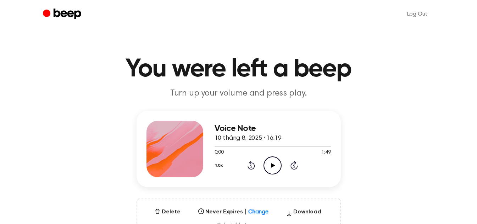
click at [266, 169] on icon "Play Audio" at bounding box center [272, 166] width 18 height 18
click at [269, 171] on icon "Pause Audio" at bounding box center [272, 166] width 18 height 18
click at [275, 163] on icon "Play Audio" at bounding box center [272, 166] width 18 height 18
click at [273, 167] on icon "Pause Audio" at bounding box center [272, 166] width 18 height 18
click at [273, 167] on icon "Play Audio" at bounding box center [272, 166] width 18 height 18
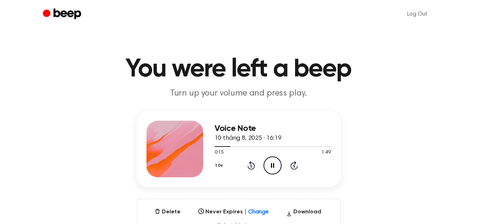
click at [250, 166] on icon "Rewind 5 seconds" at bounding box center [251, 165] width 8 height 9
click at [268, 166] on icon "Pause Audio" at bounding box center [272, 166] width 18 height 18
click at [249, 165] on icon "Rewind 5 seconds" at bounding box center [251, 165] width 8 height 9
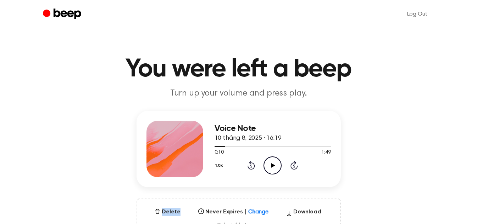
click at [249, 165] on icon "Rewind 5 seconds" at bounding box center [251, 165] width 8 height 9
click at [274, 165] on icon "Play Audio" at bounding box center [272, 166] width 18 height 18
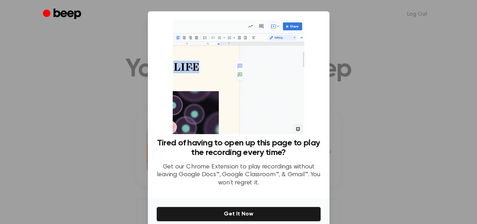
click at [366, 143] on div at bounding box center [238, 112] width 477 height 224
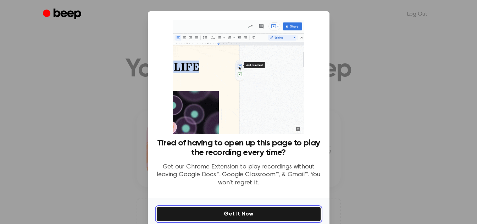
click at [279, 213] on button "Get It Now" at bounding box center [238, 214] width 165 height 15
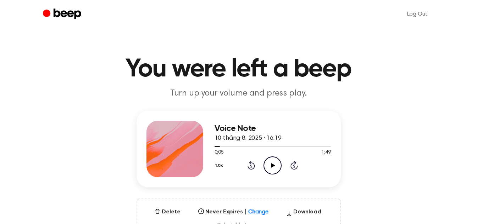
click at [266, 158] on icon "Play Audio" at bounding box center [272, 166] width 18 height 18
click at [224, 144] on div at bounding box center [272, 147] width 116 height 6
click at [274, 163] on icon "Play Audio" at bounding box center [272, 166] width 18 height 18
click at [269, 171] on icon "Pause Audio" at bounding box center [272, 166] width 18 height 18
click at [263, 166] on icon "Play Audio" at bounding box center [272, 166] width 18 height 18
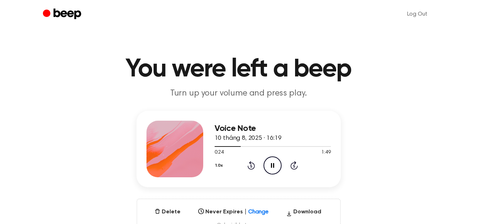
click at [275, 173] on icon "Pause Audio" at bounding box center [272, 166] width 18 height 18
click at [270, 166] on icon "Play Audio" at bounding box center [272, 166] width 18 height 18
click at [246, 147] on div at bounding box center [272, 147] width 116 height 6
click at [248, 169] on icon "Rewind 5 seconds" at bounding box center [251, 165] width 8 height 9
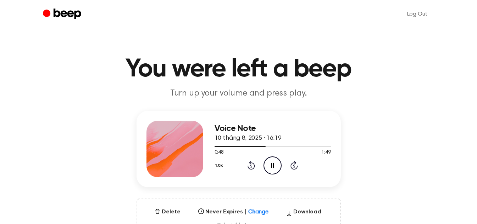
click at [248, 169] on icon "Rewind 5 seconds" at bounding box center [251, 165] width 8 height 9
click at [208, 196] on div "Voice Note 10 tháng 8, 2025 · 16:19 0:38 1:49 Your browser does not support the…" at bounding box center [239, 175] width 460 height 128
click at [270, 164] on icon "Pause Audio" at bounding box center [272, 166] width 18 height 18
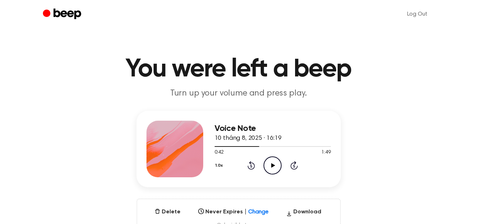
click at [276, 166] on icon "Play Audio" at bounding box center [272, 166] width 18 height 18
click at [268, 171] on icon "Pause Audio" at bounding box center [272, 166] width 18 height 18
drag, startPoint x: 339, startPoint y: 72, endPoint x: 327, endPoint y: 72, distance: 12.4
click at [327, 72] on h1 "You were left a beep" at bounding box center [238, 70] width 363 height 26
click at [347, 75] on h1 "You were left a beep" at bounding box center [238, 70] width 363 height 26
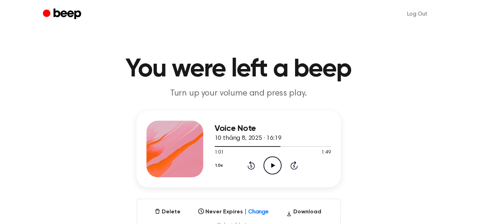
drag, startPoint x: 349, startPoint y: 76, endPoint x: 124, endPoint y: 90, distance: 225.9
click at [124, 90] on header "You were left a beep Turn up your volume and press play." at bounding box center [239, 78] width 460 height 43
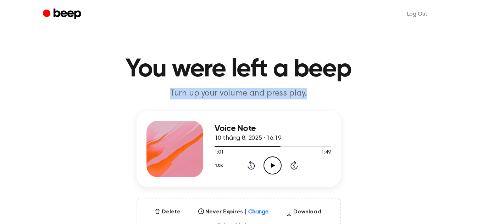
drag, startPoint x: 317, startPoint y: 93, endPoint x: 173, endPoint y: 99, distance: 144.4
click at [173, 99] on p "Turn up your volume and press play." at bounding box center [238, 94] width 272 height 12
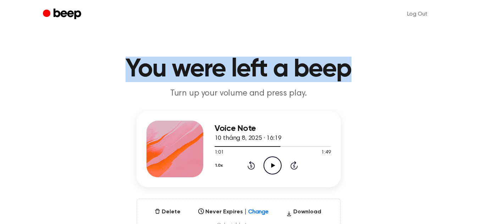
drag, startPoint x: 350, startPoint y: 74, endPoint x: 129, endPoint y: 65, distance: 221.4
click at [129, 65] on h1 "You were left a beep" at bounding box center [238, 70] width 363 height 26
click at [121, 68] on h1 "You were left a beep" at bounding box center [238, 70] width 363 height 26
drag, startPoint x: 121, startPoint y: 68, endPoint x: 346, endPoint y: 79, distance: 225.8
click at [346, 79] on h1 "You were left a beep" at bounding box center [238, 70] width 363 height 26
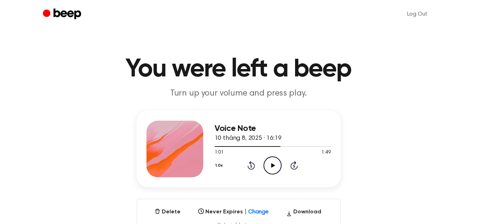
click at [288, 93] on p "Turn up your volume and press play." at bounding box center [238, 94] width 272 height 12
click at [271, 167] on icon "Play Audio" at bounding box center [272, 166] width 18 height 18
click at [251, 166] on icon "Rewind 5 seconds" at bounding box center [251, 165] width 8 height 9
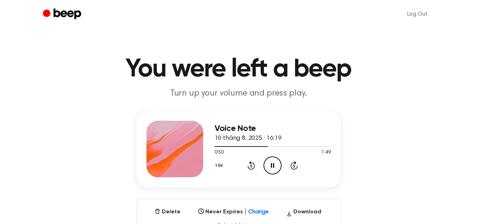
click at [251, 166] on icon "Rewind 5 seconds" at bounding box center [251, 165] width 8 height 9
click at [272, 162] on icon "Pause Audio" at bounding box center [272, 166] width 18 height 18
click at [252, 162] on icon "Rewind 5 seconds" at bounding box center [251, 165] width 8 height 9
click at [272, 165] on icon at bounding box center [273, 165] width 4 height 5
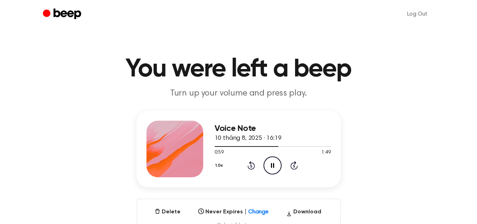
click at [252, 165] on icon "Rewind 5 seconds" at bounding box center [251, 165] width 8 height 9
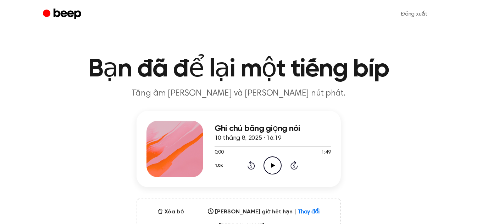
click at [391, 78] on h1 "Bạn đã để lại một tiếng bíp" at bounding box center [238, 70] width 363 height 26
click at [268, 165] on icon "Play Audio" at bounding box center [272, 166] width 18 height 18
click at [293, 170] on icon at bounding box center [293, 165] width 7 height 9
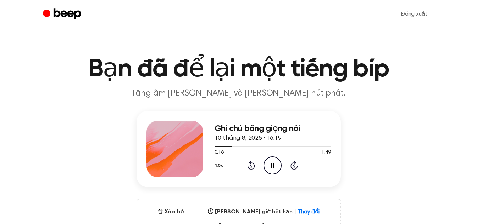
click at [293, 170] on icon at bounding box center [293, 165] width 7 height 9
click at [268, 162] on icon "Pause Audio" at bounding box center [272, 166] width 18 height 18
click at [247, 167] on icon at bounding box center [250, 165] width 7 height 9
click at [274, 161] on icon "Play Audio" at bounding box center [272, 166] width 18 height 18
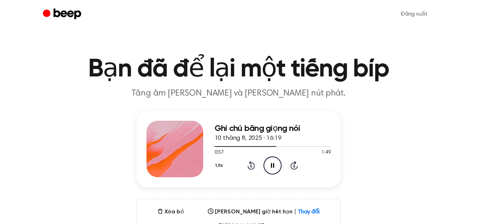
click at [247, 168] on icon "Rewind 5 seconds" at bounding box center [251, 165] width 8 height 9
click at [274, 165] on icon at bounding box center [272, 165] width 3 height 5
click at [250, 163] on icon at bounding box center [250, 165] width 7 height 9
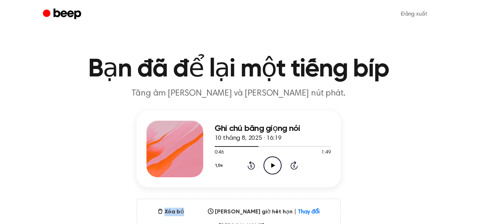
click at [250, 163] on icon at bounding box center [250, 165] width 7 height 9
click at [266, 161] on icon "Play Audio" at bounding box center [272, 166] width 18 height 18
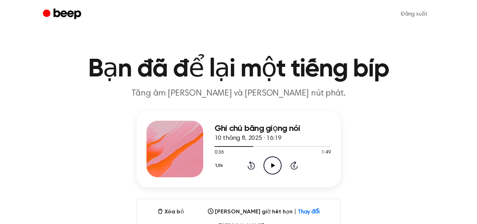
click at [269, 166] on icon "Play Audio" at bounding box center [272, 166] width 18 height 18
click at [250, 168] on icon "Rewind 5 seconds" at bounding box center [251, 165] width 8 height 9
click at [271, 165] on icon at bounding box center [272, 165] width 3 height 5
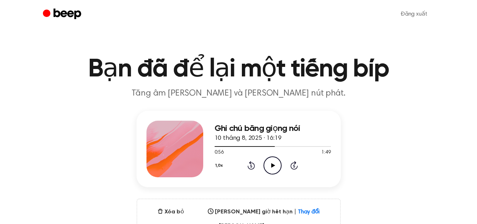
click at [271, 164] on icon at bounding box center [273, 165] width 4 height 5
click at [271, 164] on icon at bounding box center [272, 165] width 3 height 5
click at [271, 161] on icon "Play Audio" at bounding box center [272, 166] width 18 height 18
click at [271, 165] on icon "Pause Audio" at bounding box center [272, 166] width 18 height 18
click at [271, 165] on icon "Play Audio" at bounding box center [272, 166] width 18 height 18
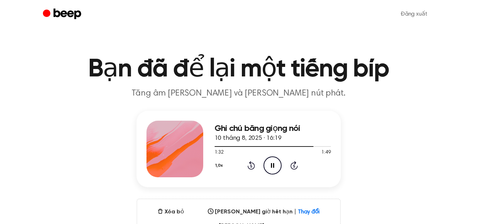
click at [251, 168] on icon "Rewind 5 seconds" at bounding box center [251, 165] width 8 height 9
click at [250, 167] on icon "Rewind 5 seconds" at bounding box center [251, 165] width 8 height 9
click at [253, 166] on icon "Rewind 5 seconds" at bounding box center [251, 165] width 8 height 9
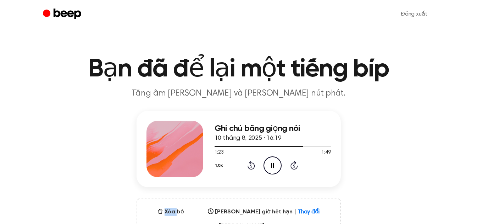
click at [253, 166] on icon "Rewind 5 seconds" at bounding box center [251, 165] width 8 height 9
drag, startPoint x: 251, startPoint y: 158, endPoint x: 254, endPoint y: 171, distance: 13.5
click at [254, 171] on div "1,0x Rewind 5 seconds Pause Audio Skip 5 seconds" at bounding box center [272, 166] width 116 height 18
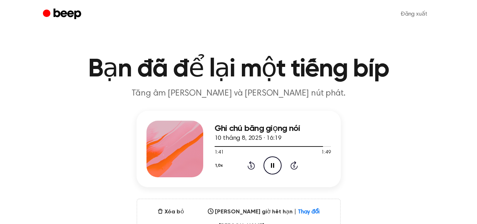
click at [253, 168] on icon at bounding box center [250, 165] width 7 height 9
click at [252, 161] on icon "Rewind 5 seconds" at bounding box center [251, 165] width 8 height 9
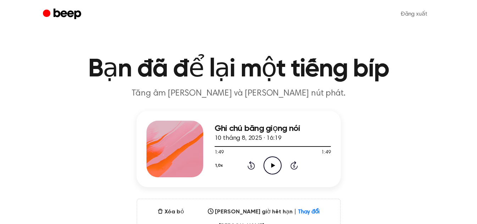
click at [252, 165] on icon "Rewind 5 seconds" at bounding box center [251, 165] width 8 height 9
click at [272, 165] on icon at bounding box center [273, 165] width 4 height 5
click at [252, 166] on icon "Rewind 5 seconds" at bounding box center [251, 165] width 8 height 9
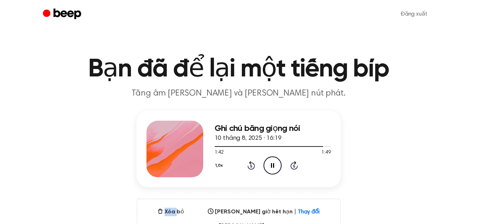
click at [252, 166] on icon "Rewind 5 seconds" at bounding box center [251, 165] width 8 height 9
click at [247, 144] on div at bounding box center [272, 147] width 116 height 6
click at [238, 144] on div at bounding box center [272, 147] width 116 height 6
click at [274, 168] on icon "Play Audio" at bounding box center [272, 166] width 18 height 18
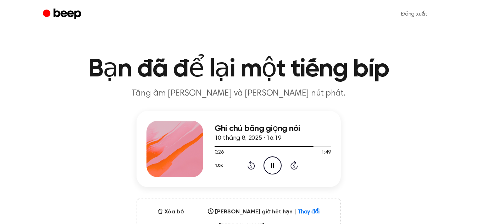
click at [276, 169] on icon "Pause Audio" at bounding box center [272, 166] width 18 height 18
